Goal: Transaction & Acquisition: Purchase product/service

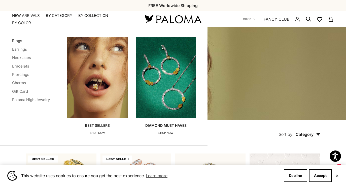
click at [17, 40] on link "Rings" at bounding box center [17, 40] width 10 height 5
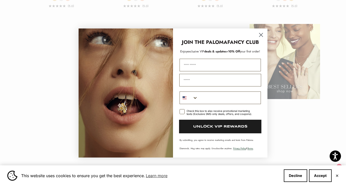
scroll to position [602, 0]
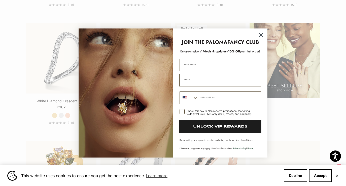
click at [260, 36] on circle "Close dialog" at bounding box center [261, 35] width 8 height 8
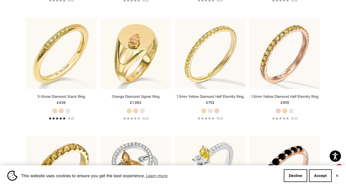
scroll to position [1200, 0]
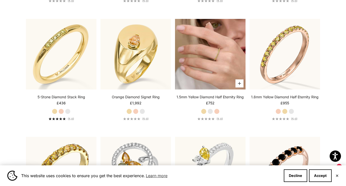
click at [209, 60] on img at bounding box center [210, 54] width 70 height 70
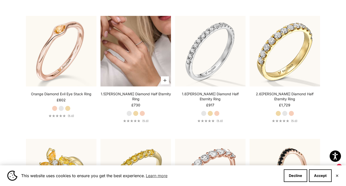
scroll to position [1439, 0]
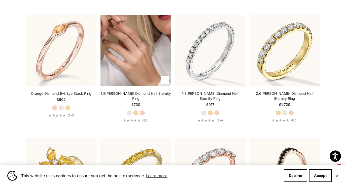
click at [138, 58] on img at bounding box center [135, 50] width 70 height 70
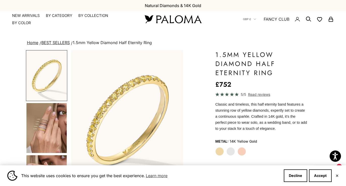
scroll to position [16, 0]
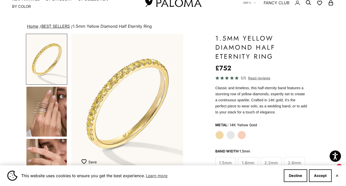
click at [229, 136] on label "White Gold" at bounding box center [230, 135] width 9 height 9
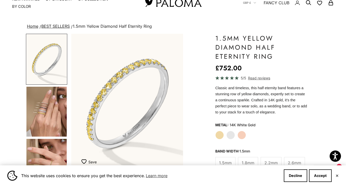
click at [38, 105] on img "Go to item 4" at bounding box center [46, 112] width 40 height 50
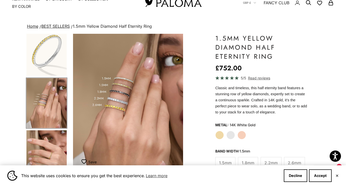
scroll to position [0, 118]
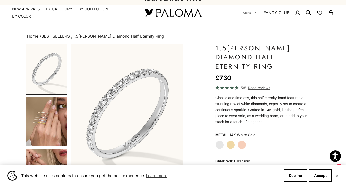
scroll to position [11, 0]
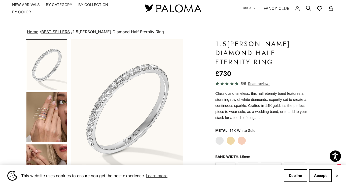
click at [42, 112] on img "Go to item 4" at bounding box center [46, 117] width 40 height 50
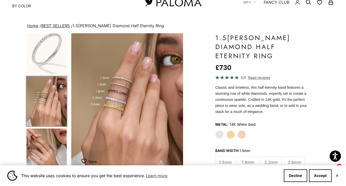
scroll to position [0, 0]
